Goal: Use online tool/utility: Utilize a website feature to perform a specific function

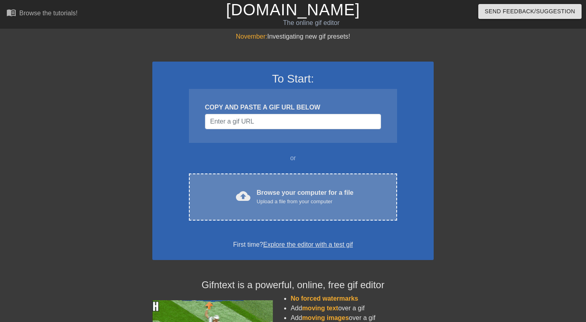
click at [322, 195] on div "Browse your computer for a file Upload a file from your computer" at bounding box center [305, 197] width 97 height 18
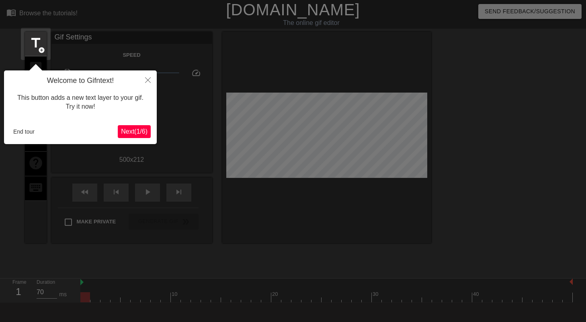
scroll to position [20, 0]
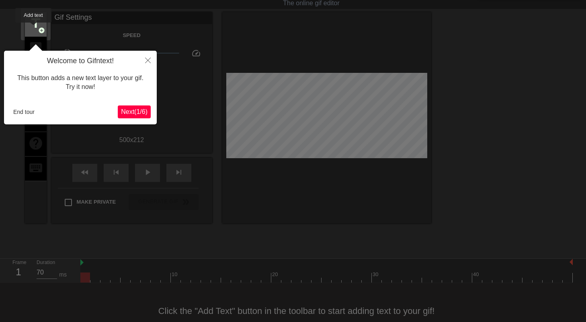
click at [34, 28] on span "title" at bounding box center [35, 23] width 15 height 15
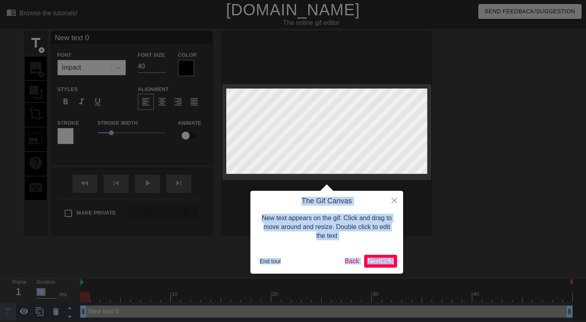
drag, startPoint x: 380, startPoint y: 176, endPoint x: 380, endPoint y: 185, distance: 9.2
click at [380, 185] on body "menu_book Browse the tutorials! [DOMAIN_NAME] The online gif editor Send Feedba…" at bounding box center [293, 160] width 586 height 320
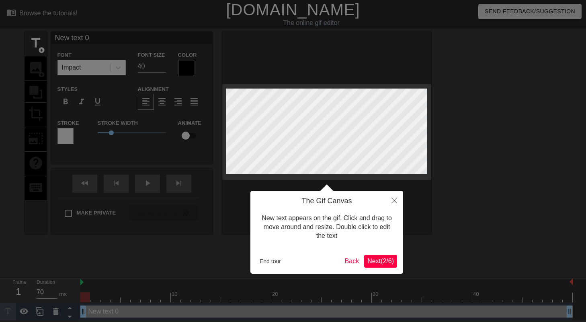
click at [441, 191] on div at bounding box center [293, 161] width 586 height 322
click at [367, 262] on span "Next ( 2 / 6 )" at bounding box center [380, 260] width 27 height 7
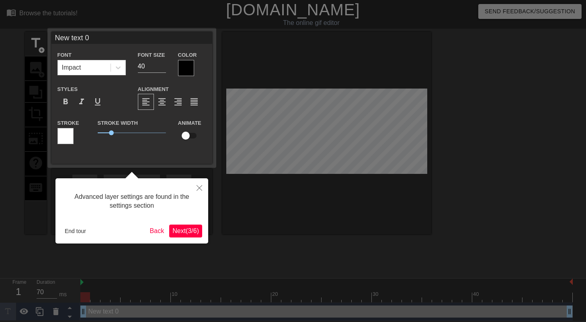
click at [367, 262] on div at bounding box center [293, 161] width 586 height 322
click at [202, 234] on button "Next ( 3 / 6 )" at bounding box center [185, 230] width 33 height 13
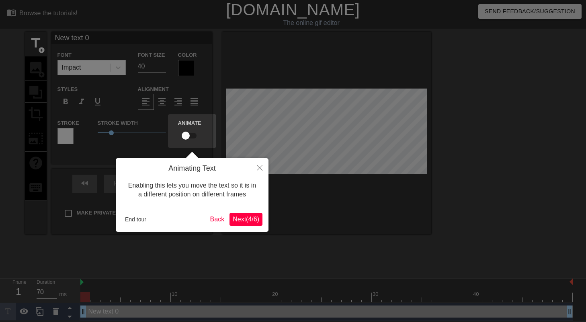
click at [255, 220] on span "Next ( 4 / 6 )" at bounding box center [246, 218] width 27 height 7
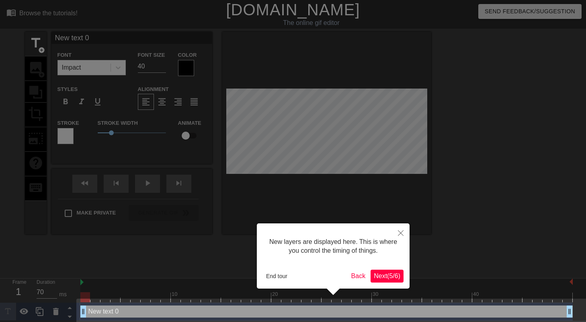
scroll to position [6, 0]
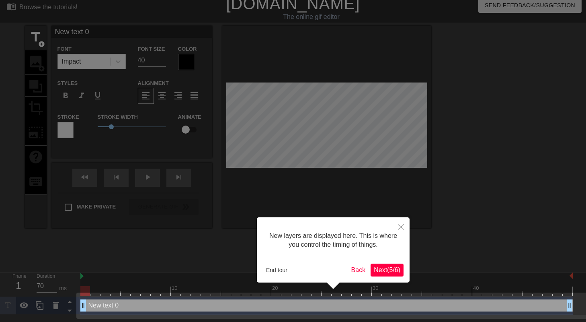
click at [385, 268] on span "Next ( 5 / 6 )" at bounding box center [387, 269] width 27 height 7
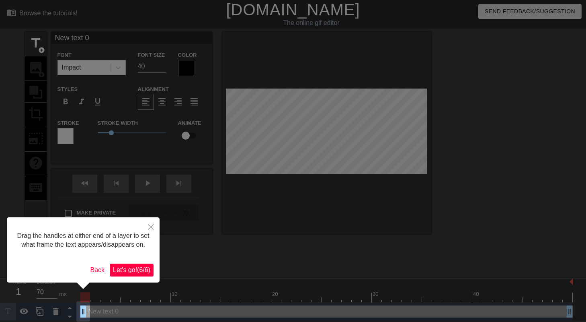
click at [132, 273] on span "Let's go! ( 6 / 6 )" at bounding box center [131, 269] width 37 height 7
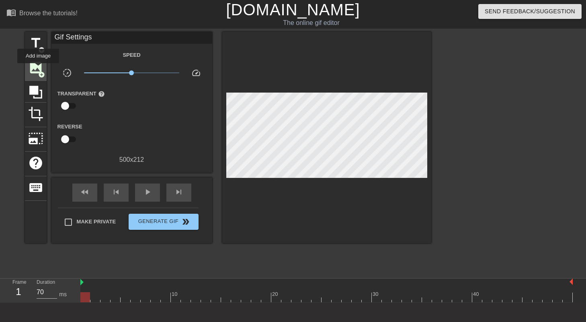
click at [39, 69] on span "image" at bounding box center [35, 67] width 15 height 15
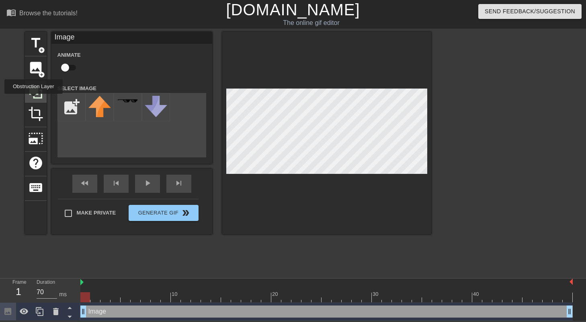
click at [35, 99] on div at bounding box center [36, 92] width 22 height 22
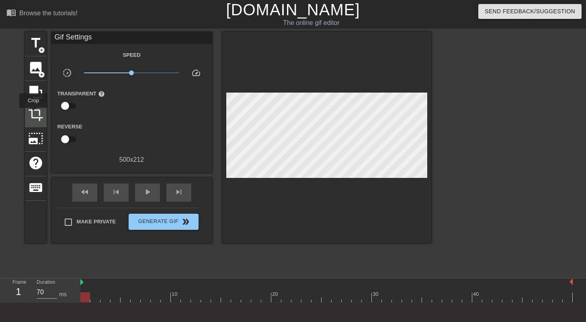
click at [33, 116] on span "crop" at bounding box center [35, 113] width 15 height 15
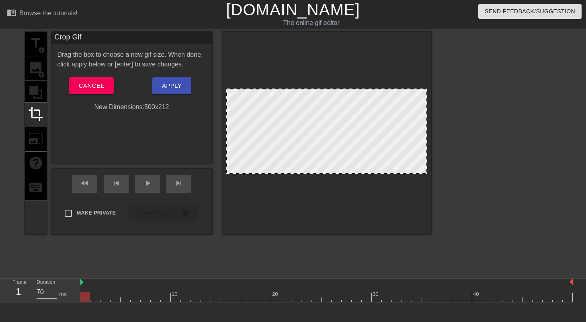
click at [39, 90] on div "title add_circle image add_circle crop photo_size_select_large help keyboard" at bounding box center [36, 133] width 22 height 202
click at [43, 138] on div "title add_circle image add_circle crop photo_size_select_large help keyboard" at bounding box center [36, 133] width 22 height 202
click at [158, 131] on div "Crop Gif Drag the box to choose a new gif size. When done, click apply below or…" at bounding box center [131, 98] width 161 height 132
click at [99, 87] on span "Cancel" at bounding box center [91, 85] width 25 height 10
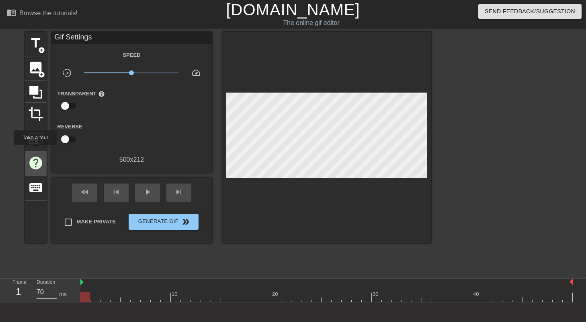
click at [36, 152] on div "help" at bounding box center [36, 164] width 22 height 25
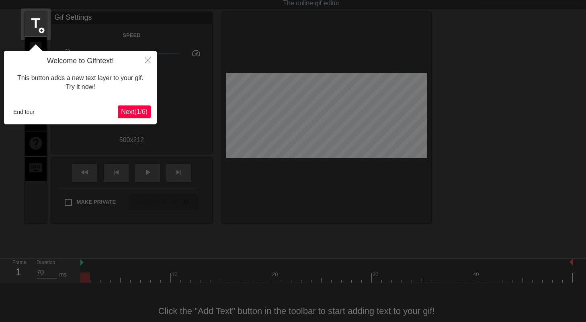
click at [146, 60] on icon "Close" at bounding box center [148, 60] width 6 height 6
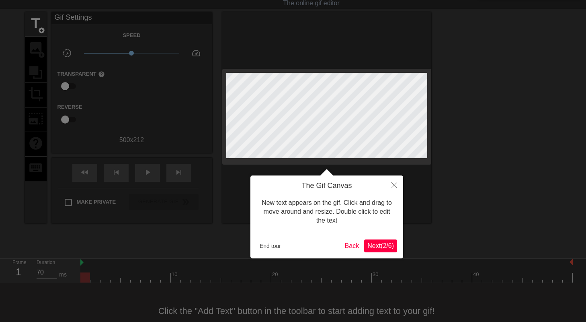
scroll to position [0, 0]
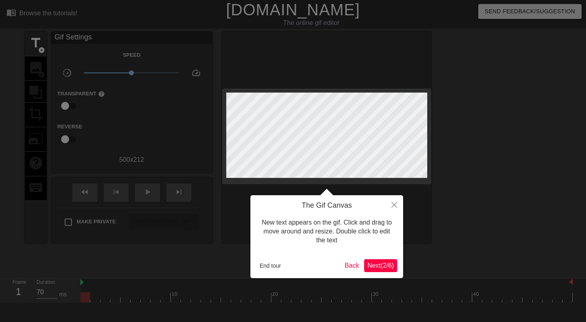
click at [395, 205] on icon "Close" at bounding box center [395, 205] width 6 height 6
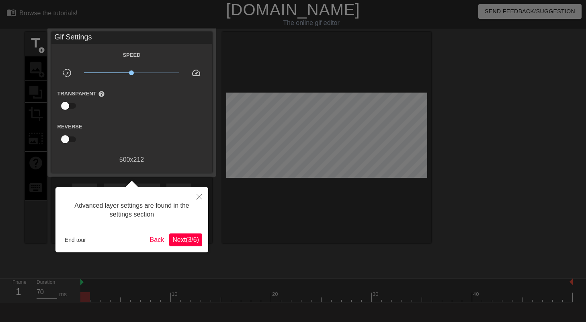
scroll to position [20, 0]
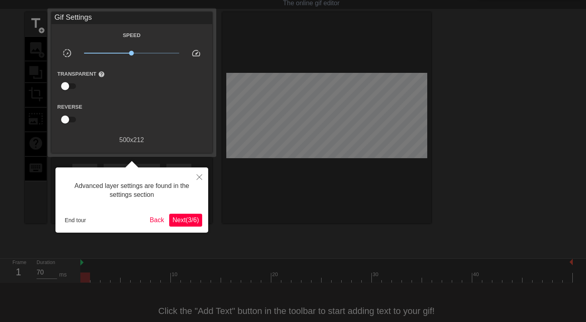
click at [203, 175] on button "Close" at bounding box center [200, 176] width 18 height 18
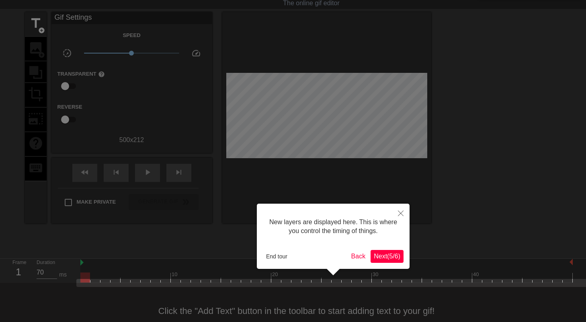
scroll to position [37, 0]
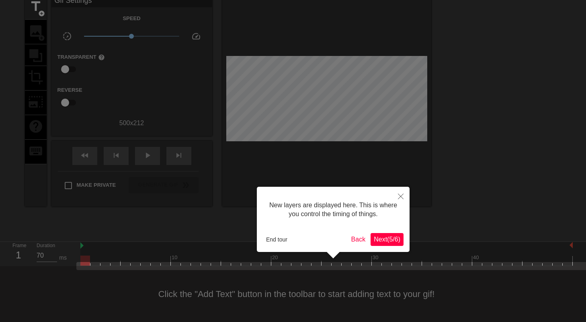
click at [281, 238] on button "End tour" at bounding box center [277, 239] width 28 height 12
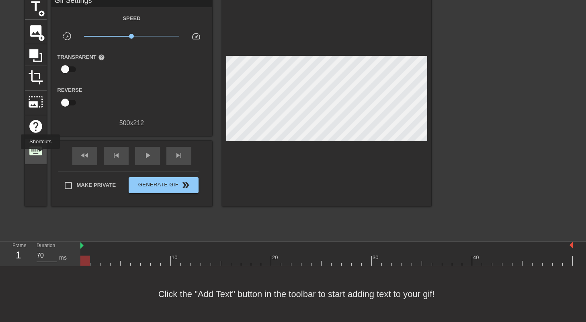
click at [41, 154] on span "keyboard" at bounding box center [35, 150] width 15 height 15
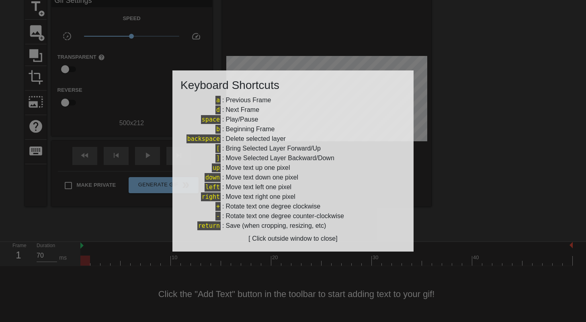
click at [446, 176] on div at bounding box center [293, 161] width 586 height 322
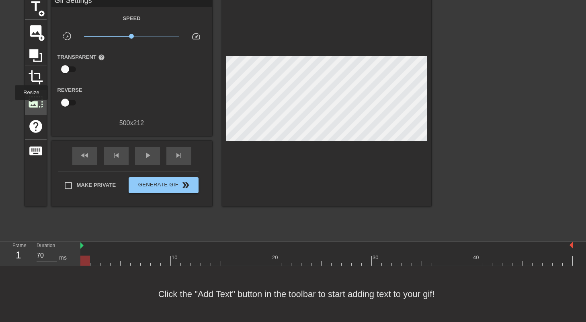
click at [31, 105] on span "photo_size_select_large" at bounding box center [35, 101] width 15 height 15
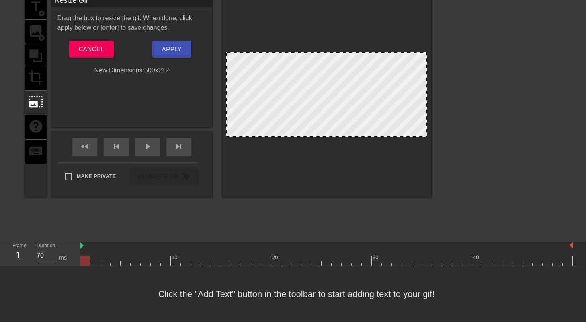
click at [38, 79] on div "title add_circle image add_circle crop photo_size_select_large help keyboard" at bounding box center [36, 96] width 22 height 202
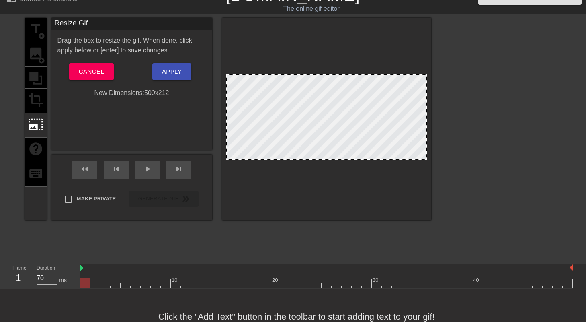
scroll to position [7, 0]
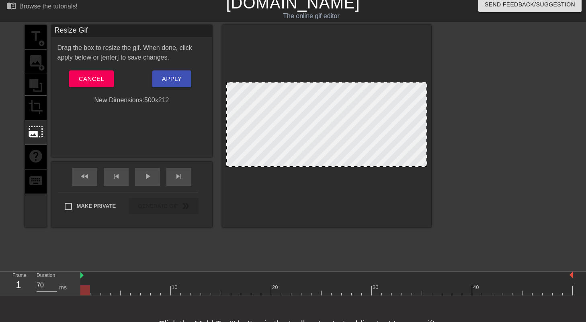
drag, startPoint x: 334, startPoint y: 81, endPoint x: 334, endPoint y: 72, distance: 9.3
click at [334, 72] on div at bounding box center [326, 126] width 209 height 202
drag, startPoint x: 329, startPoint y: 82, endPoint x: 329, endPoint y: 70, distance: 12.9
click at [329, 70] on div at bounding box center [326, 126] width 209 height 202
drag, startPoint x: 329, startPoint y: 115, endPoint x: 328, endPoint y: 144, distance: 28.6
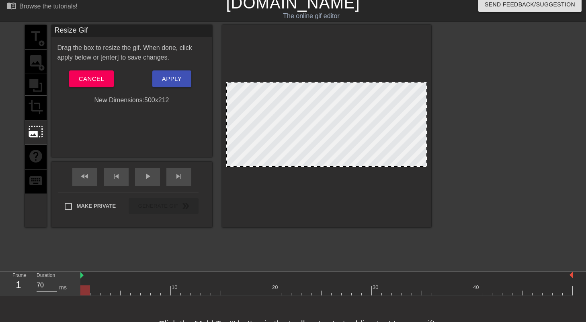
click at [328, 144] on div at bounding box center [326, 124] width 201 height 85
drag, startPoint x: 226, startPoint y: 165, endPoint x: 226, endPoint y: 176, distance: 11.3
click at [226, 176] on div at bounding box center [326, 126] width 209 height 202
drag, startPoint x: 284, startPoint y: 148, endPoint x: 230, endPoint y: 70, distance: 95.6
click at [230, 70] on div at bounding box center [326, 126] width 209 height 202
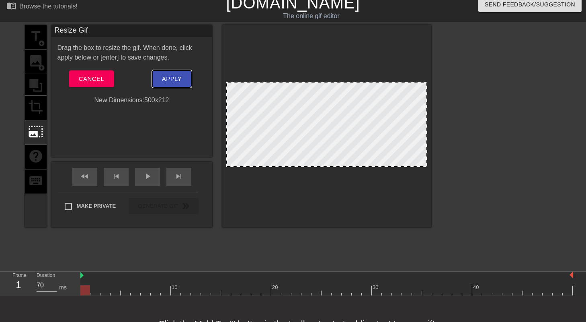
click at [183, 76] on button "Apply" at bounding box center [171, 78] width 39 height 17
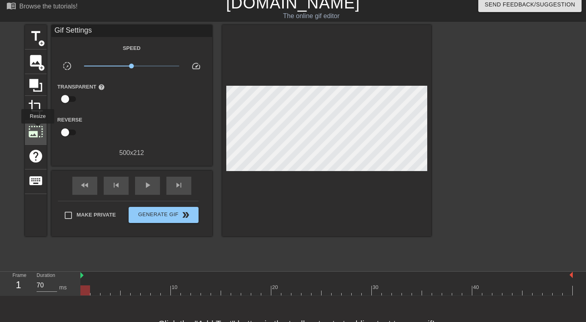
click at [38, 129] on span "photo_size_select_large" at bounding box center [35, 131] width 15 height 15
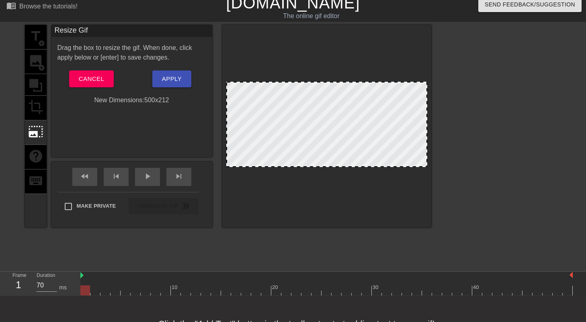
drag, startPoint x: 315, startPoint y: 105, endPoint x: 311, endPoint y: 133, distance: 28.0
click at [312, 133] on div at bounding box center [326, 124] width 201 height 85
drag, startPoint x: 311, startPoint y: 133, endPoint x: 310, endPoint y: 55, distance: 77.2
click at [310, 55] on div at bounding box center [326, 126] width 209 height 202
drag, startPoint x: 313, startPoint y: 150, endPoint x: 306, endPoint y: 75, distance: 74.7
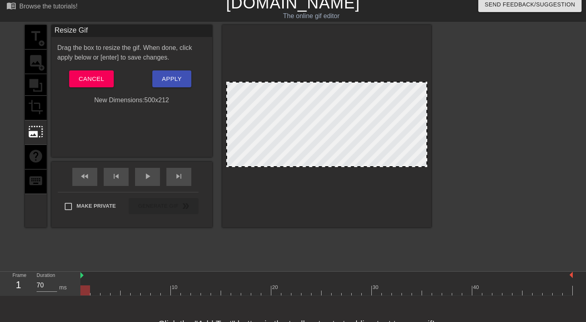
click at [306, 77] on div at bounding box center [326, 126] width 209 height 202
click at [144, 186] on div "fast_rewind skip_previous play_arrow skip_next" at bounding box center [131, 177] width 131 height 30
click at [144, 182] on div "play_arrow" at bounding box center [147, 177] width 25 height 18
click at [144, 182] on div "pause" at bounding box center [147, 177] width 25 height 18
click at [145, 181] on div "play_arrow" at bounding box center [147, 177] width 25 height 18
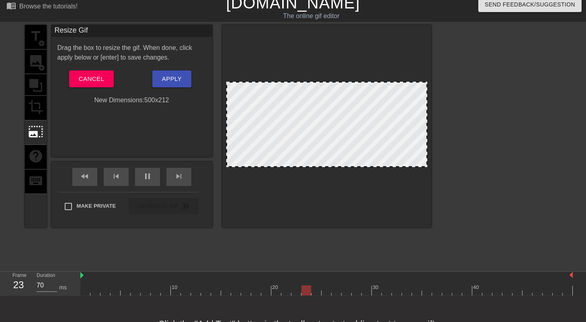
drag, startPoint x: 247, startPoint y: 170, endPoint x: 296, endPoint y: 163, distance: 49.2
click at [297, 164] on div at bounding box center [326, 126] width 209 height 202
drag, startPoint x: 296, startPoint y: 163, endPoint x: 296, endPoint y: 173, distance: 10.5
click at [296, 173] on div at bounding box center [326, 126] width 209 height 202
click at [176, 175] on span "skip_next" at bounding box center [179, 176] width 10 height 10
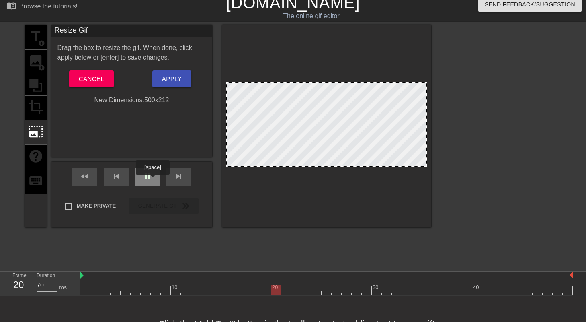
click at [151, 180] on span "pause" at bounding box center [148, 176] width 10 height 10
click at [91, 183] on div "fast_rewind" at bounding box center [84, 177] width 25 height 18
drag, startPoint x: 291, startPoint y: 159, endPoint x: 302, endPoint y: 58, distance: 101.4
click at [302, 58] on div at bounding box center [326, 126] width 209 height 202
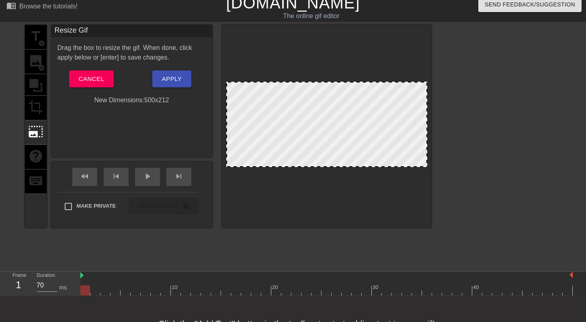
drag, startPoint x: 302, startPoint y: 80, endPoint x: 307, endPoint y: 37, distance: 43.6
click at [307, 37] on div at bounding box center [326, 126] width 209 height 202
drag, startPoint x: 302, startPoint y: 84, endPoint x: 293, endPoint y: 176, distance: 92.4
click at [293, 176] on div at bounding box center [326, 126] width 209 height 202
drag, startPoint x: 298, startPoint y: 167, endPoint x: 296, endPoint y: 198, distance: 31.4
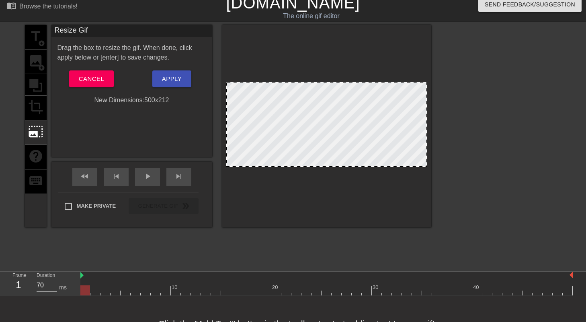
click at [296, 198] on div at bounding box center [326, 126] width 209 height 202
click at [429, 166] on div at bounding box center [326, 126] width 209 height 202
drag, startPoint x: 417, startPoint y: 166, endPoint x: 394, endPoint y: 236, distance: 73.4
click at [394, 236] on div "title add_circle image add_circle crop photo_size_select_large help keyboard Re…" at bounding box center [228, 145] width 406 height 241
click at [491, 215] on div at bounding box center [501, 145] width 121 height 241
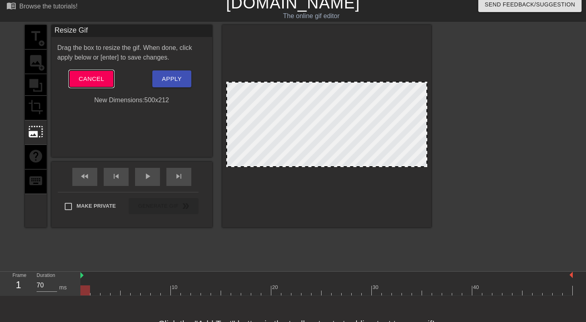
click at [107, 82] on button "Cancel" at bounding box center [91, 78] width 45 height 17
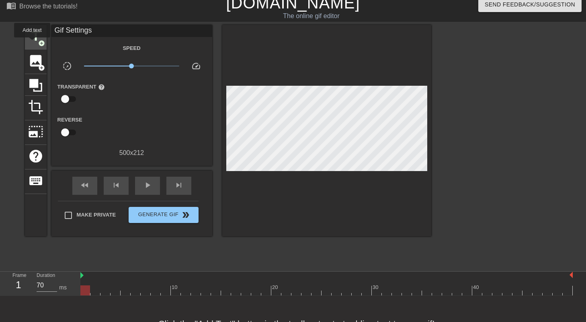
click at [33, 43] on span "title" at bounding box center [35, 36] width 15 height 15
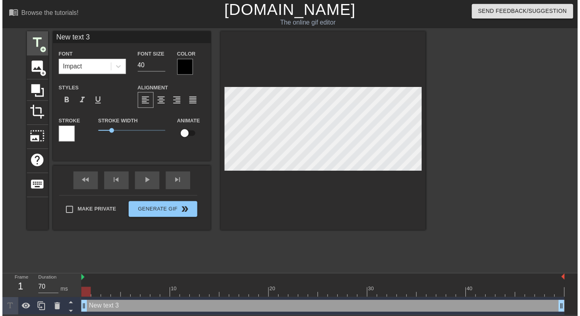
scroll to position [0, 0]
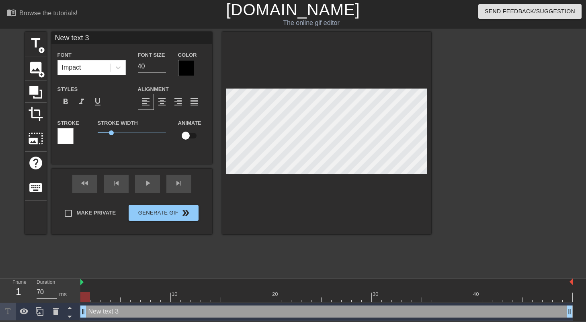
drag, startPoint x: 183, startPoint y: 137, endPoint x: 114, endPoint y: 172, distance: 77.7
click at [114, 173] on div "New text 3 Font Impact Font Size 40 Color Styles format_bold format_italic form…" at bounding box center [131, 133] width 161 height 202
click at [184, 72] on div at bounding box center [186, 68] width 16 height 16
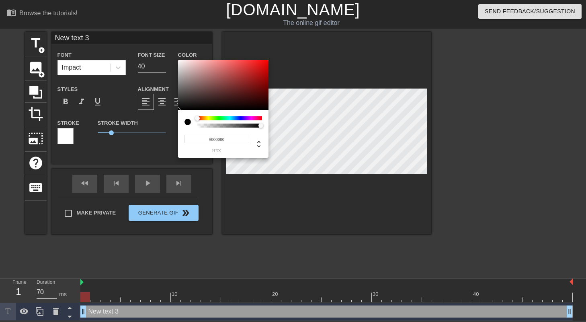
click at [189, 121] on div at bounding box center [188, 122] width 6 height 6
type input "0"
drag, startPoint x: 260, startPoint y: 125, endPoint x: 154, endPoint y: 136, distance: 106.7
click at [153, 136] on div "0 r 0 g 0 b 0 a" at bounding box center [293, 161] width 586 height 322
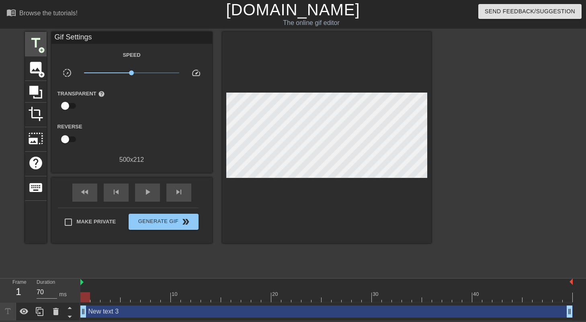
click at [40, 47] on span "add_circle" at bounding box center [41, 50] width 7 height 7
